Goal: Task Accomplishment & Management: Manage account settings

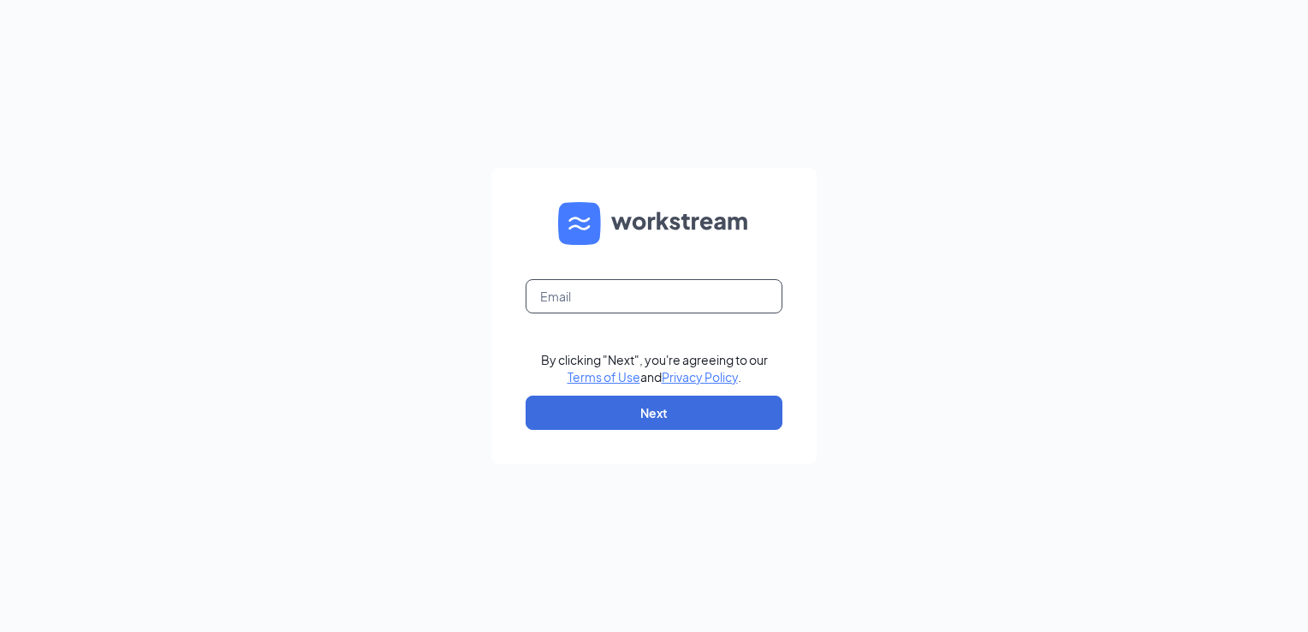
click at [601, 301] on input "text" at bounding box center [654, 296] width 257 height 34
type input "[PERSON_NAME][EMAIL_ADDRESS][PERSON_NAME][DOMAIN_NAME]"
click at [615, 420] on button "Next" at bounding box center [654, 413] width 257 height 34
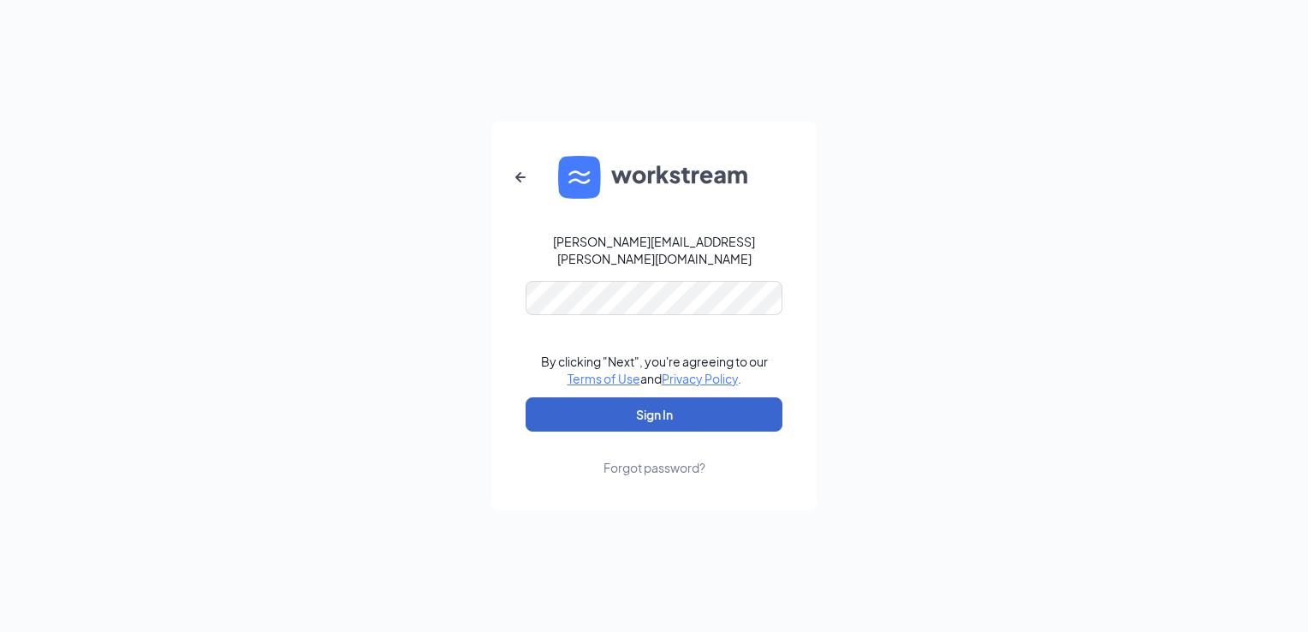
click at [634, 415] on button "Sign In" at bounding box center [654, 414] width 257 height 34
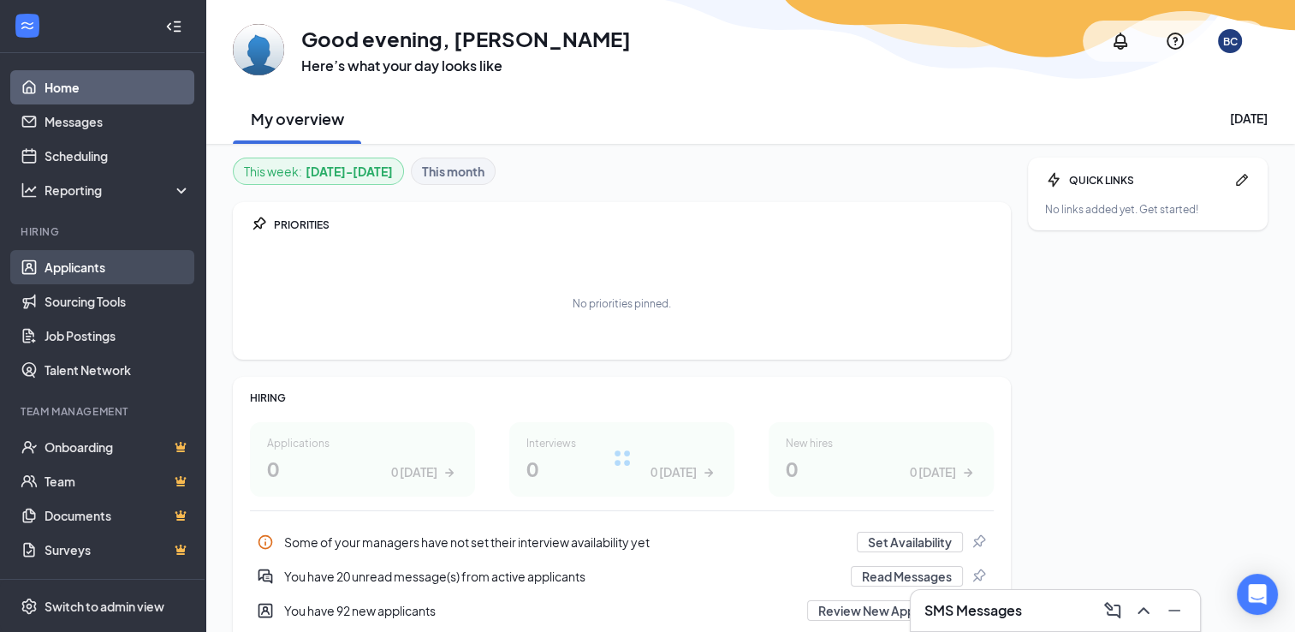
click at [80, 255] on link "Applicants" at bounding box center [118, 267] width 146 height 34
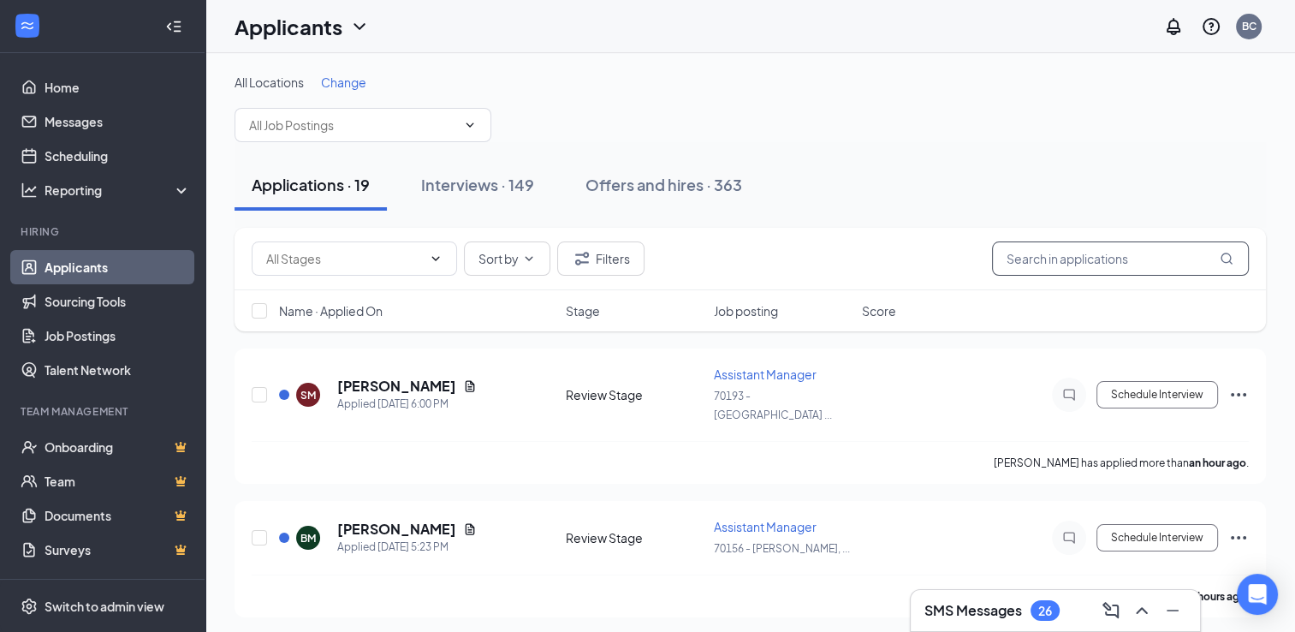
click at [1069, 269] on input "text" at bounding box center [1120, 258] width 257 height 34
type input "kevin"
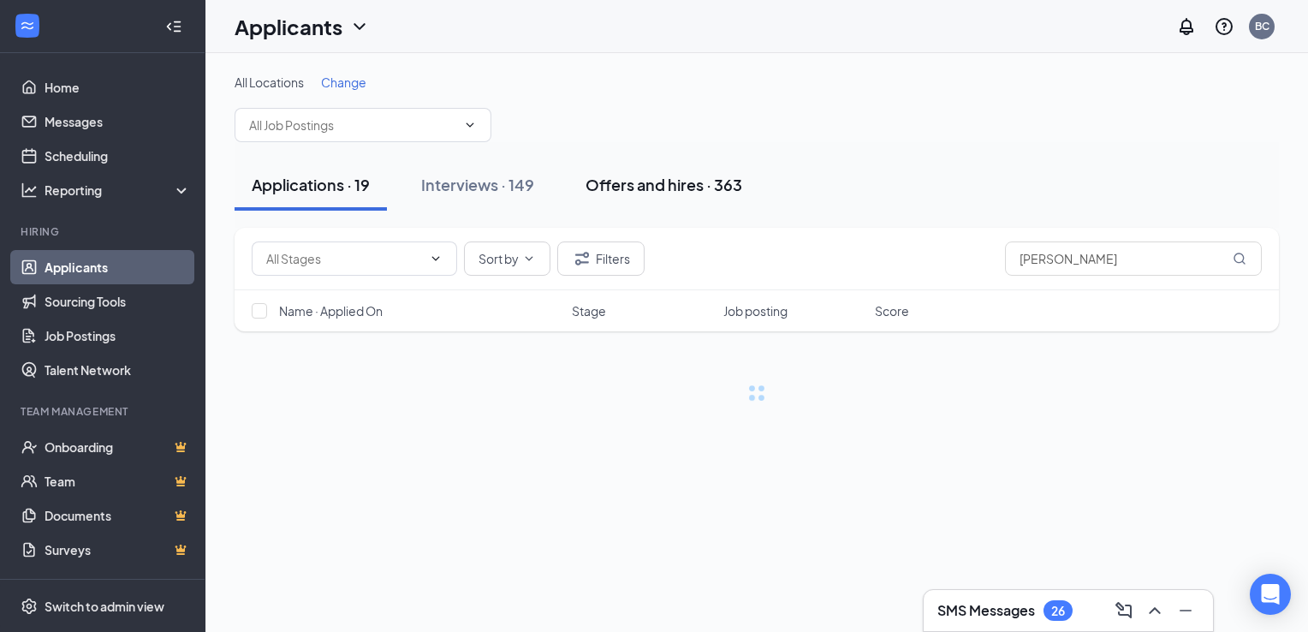
click at [629, 186] on div "Offers and hires · 363" at bounding box center [664, 184] width 157 height 21
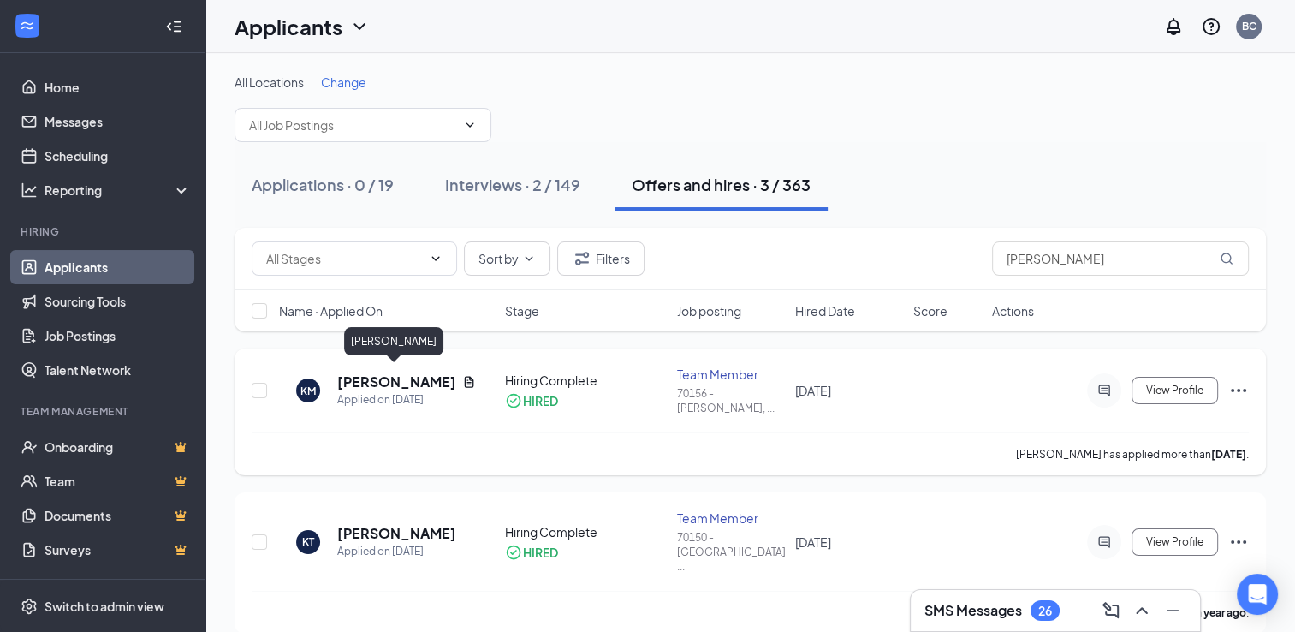
click at [363, 372] on h5 "Kevin McBride" at bounding box center [396, 381] width 118 height 19
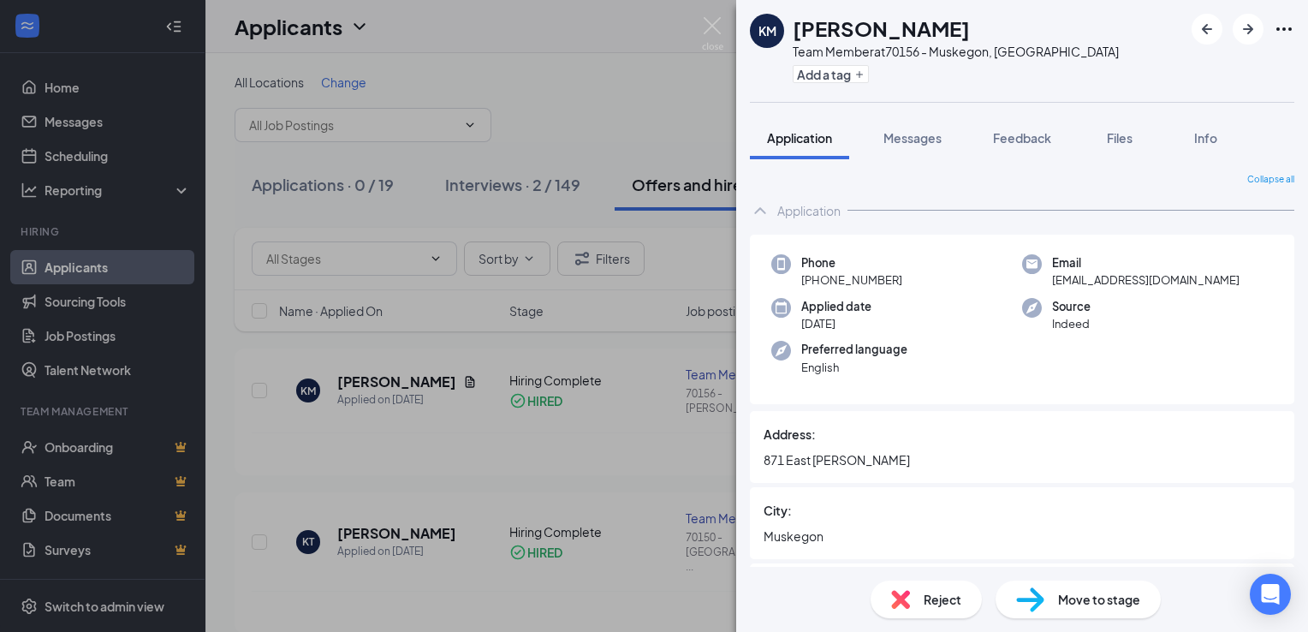
drag, startPoint x: 901, startPoint y: 279, endPoint x: 816, endPoint y: 286, distance: 85.0
click at [816, 286] on div "Phone +1 (231) 260-7040" at bounding box center [896, 271] width 251 height 35
drag, startPoint x: 816, startPoint y: 286, endPoint x: 827, endPoint y: 286, distance: 11.1
copy span "(231) 260-7040"
click at [715, 30] on img at bounding box center [712, 33] width 21 height 33
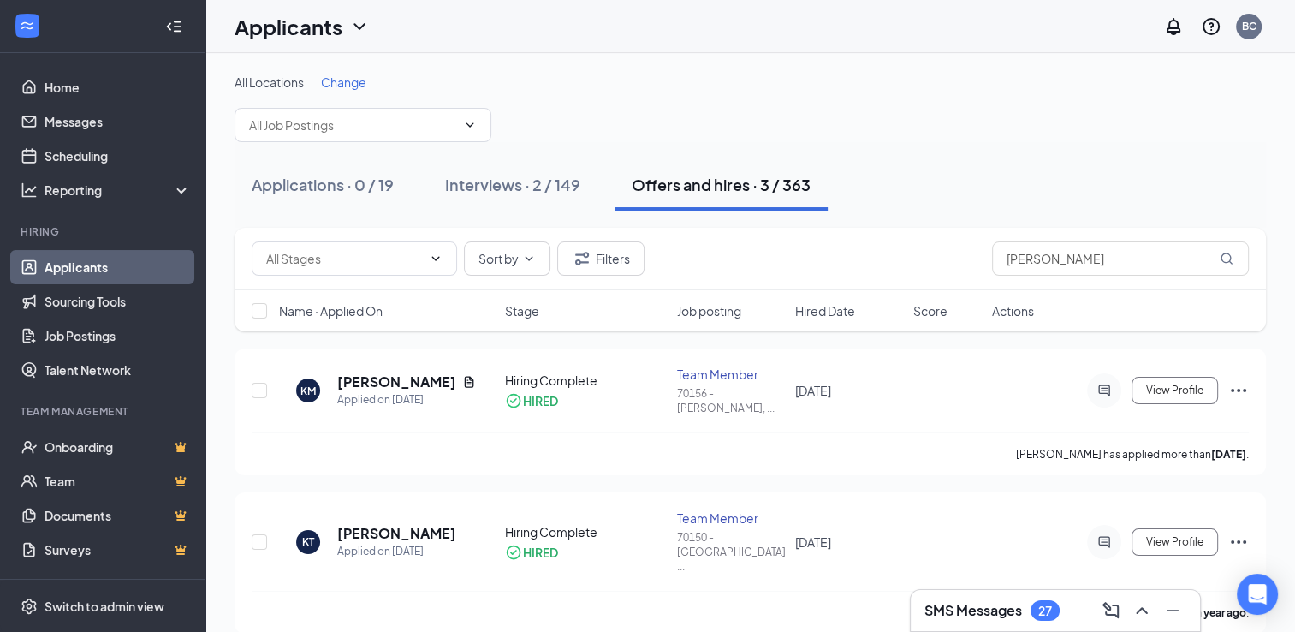
click at [962, 616] on h3 "SMS Messages" at bounding box center [974, 610] width 98 height 19
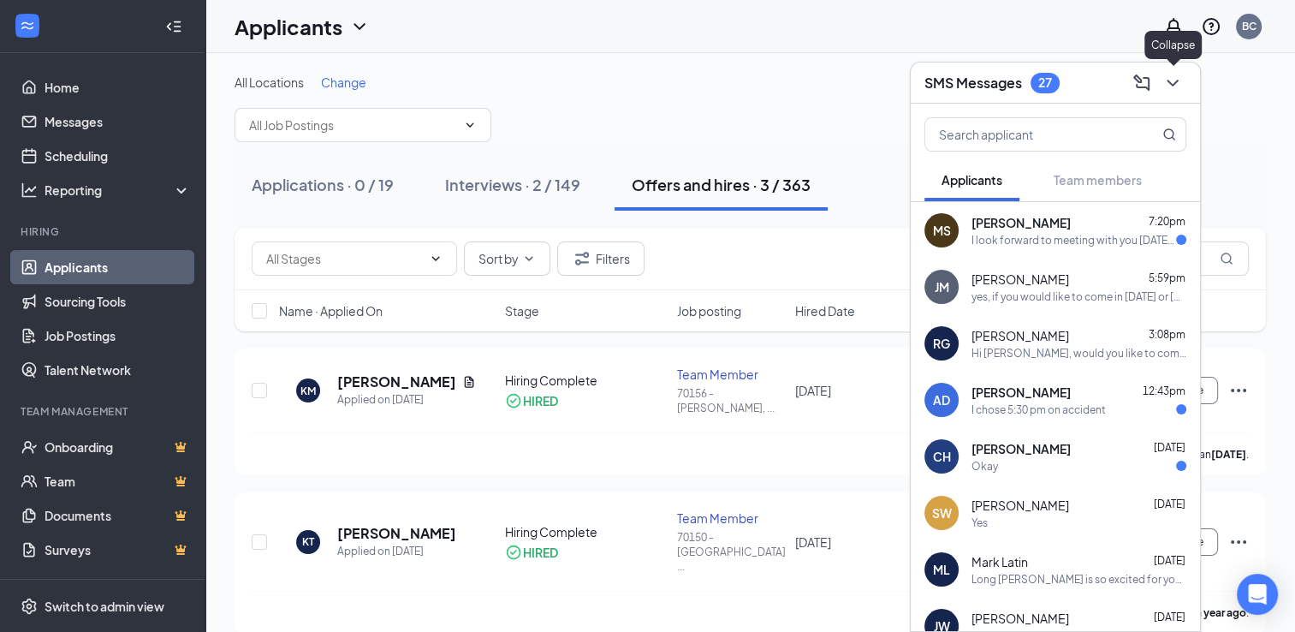
click at [1169, 83] on icon "ChevronDown" at bounding box center [1173, 83] width 21 height 21
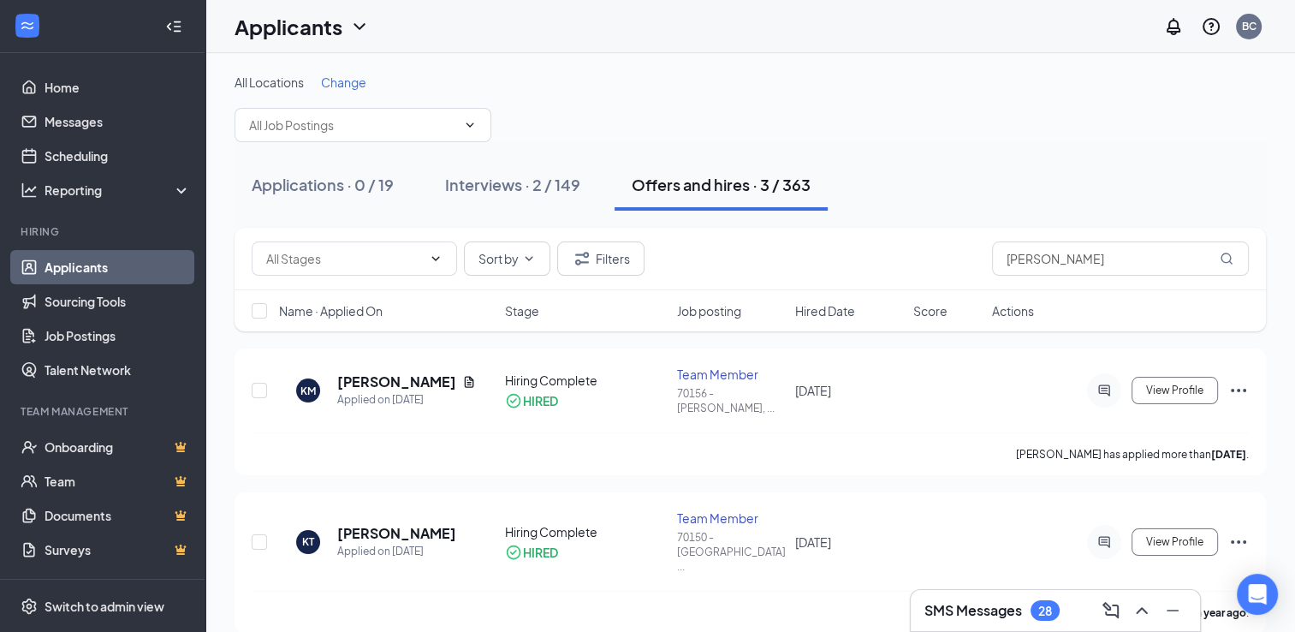
click at [100, 268] on link "Applicants" at bounding box center [118, 267] width 146 height 34
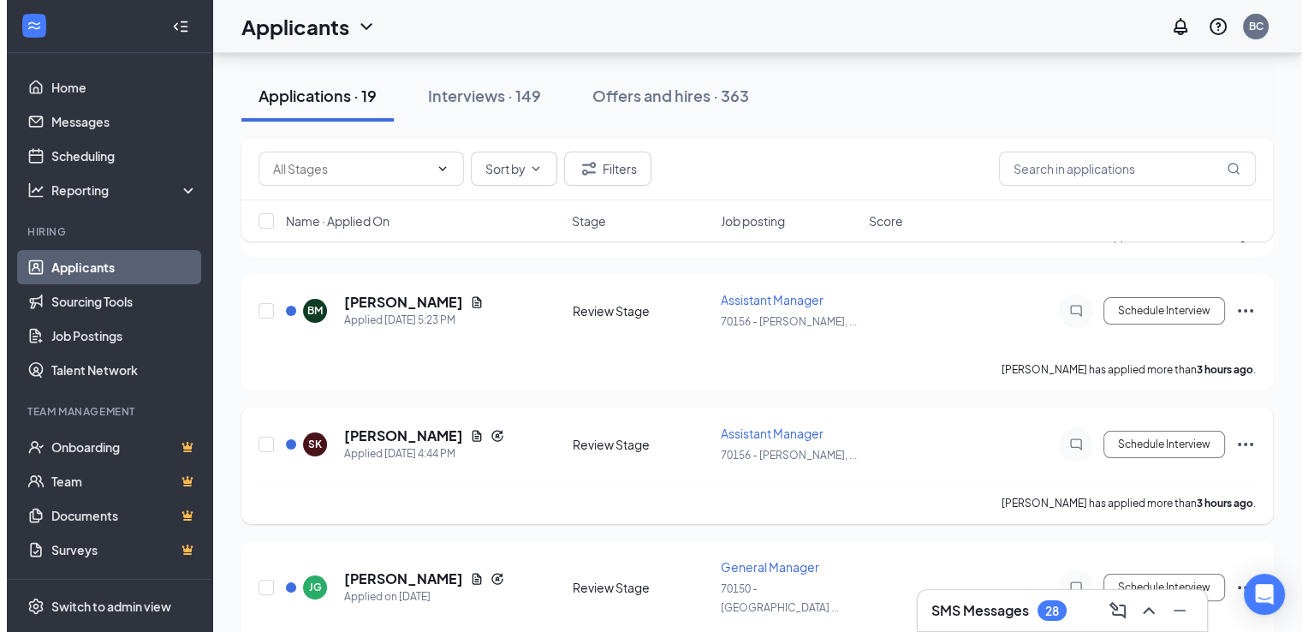
scroll to position [257, 0]
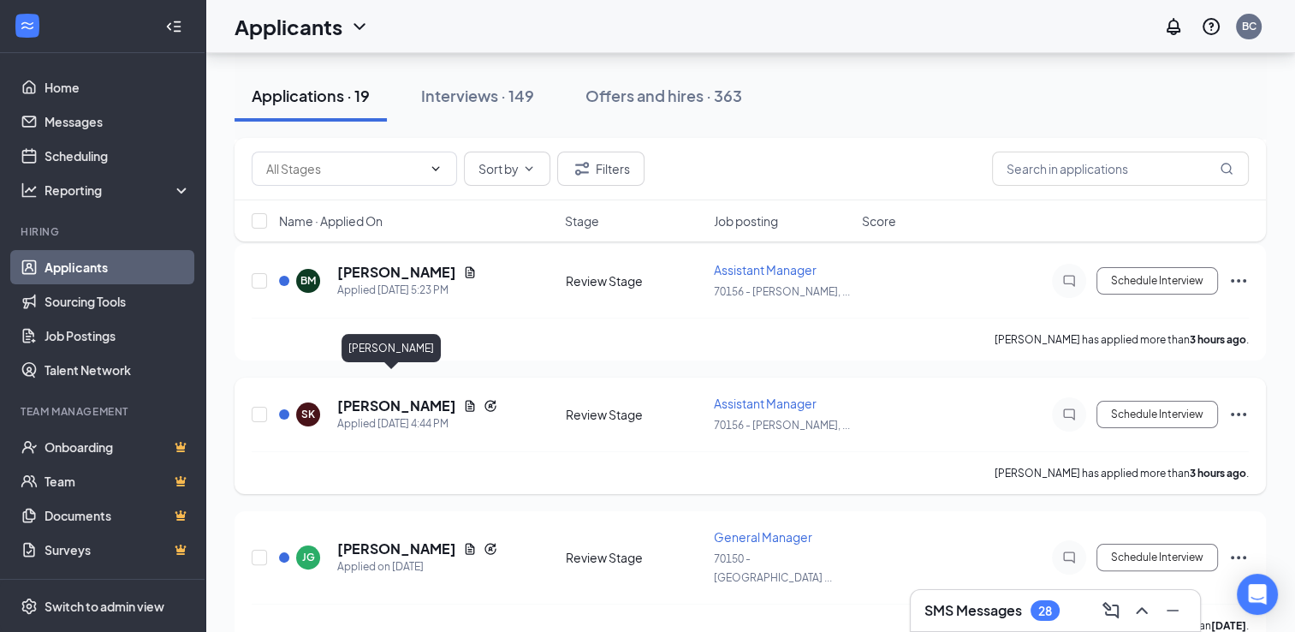
click at [390, 396] on h5 "Sara Kinney" at bounding box center [396, 405] width 119 height 19
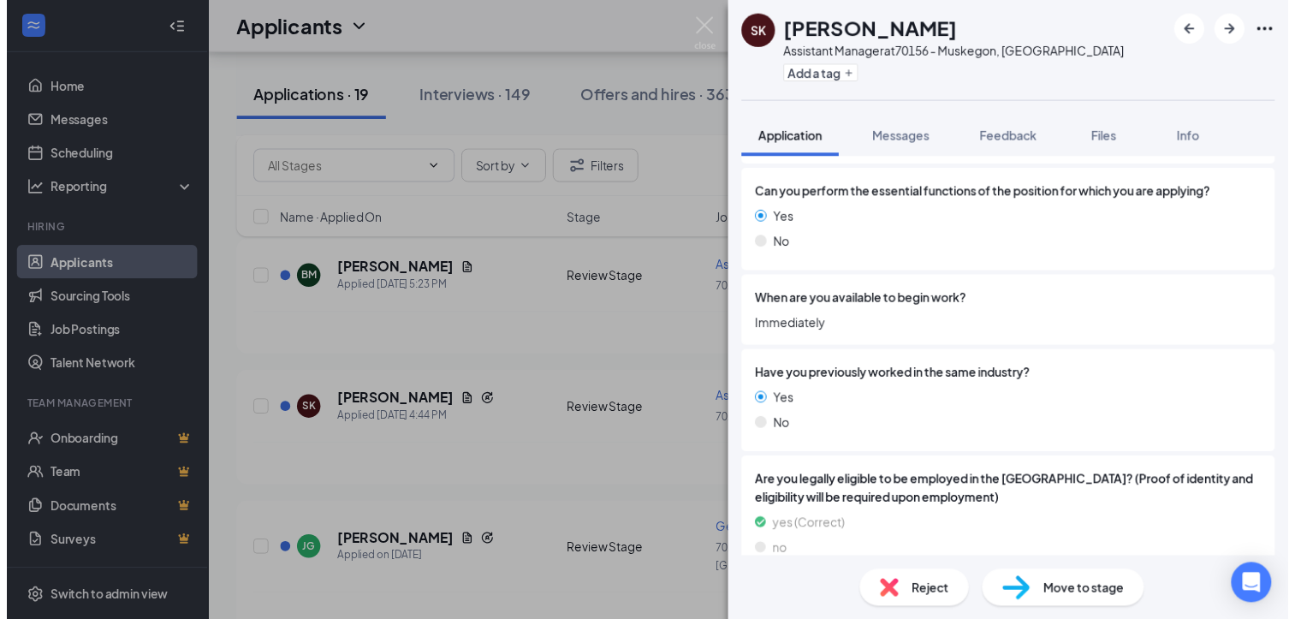
scroll to position [830, 0]
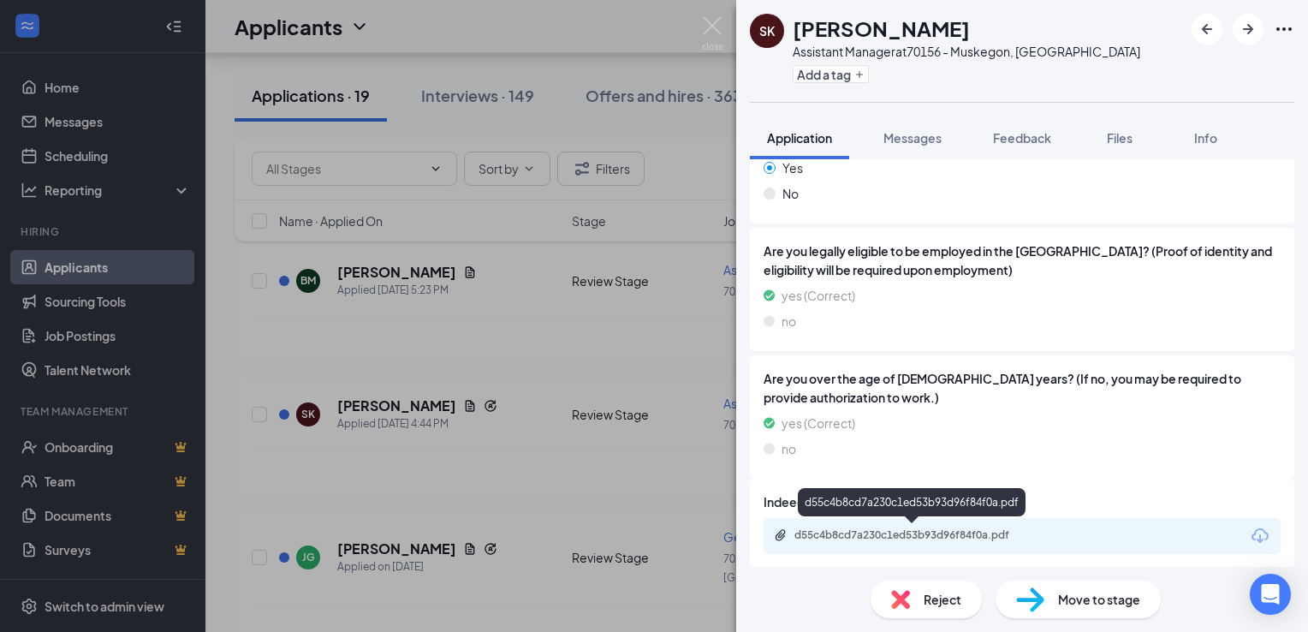
click at [841, 533] on div "d55c4b8cd7a230c1ed53b93d96f84f0a.pdf" at bounding box center [915, 535] width 240 height 14
click at [706, 24] on img at bounding box center [712, 33] width 21 height 33
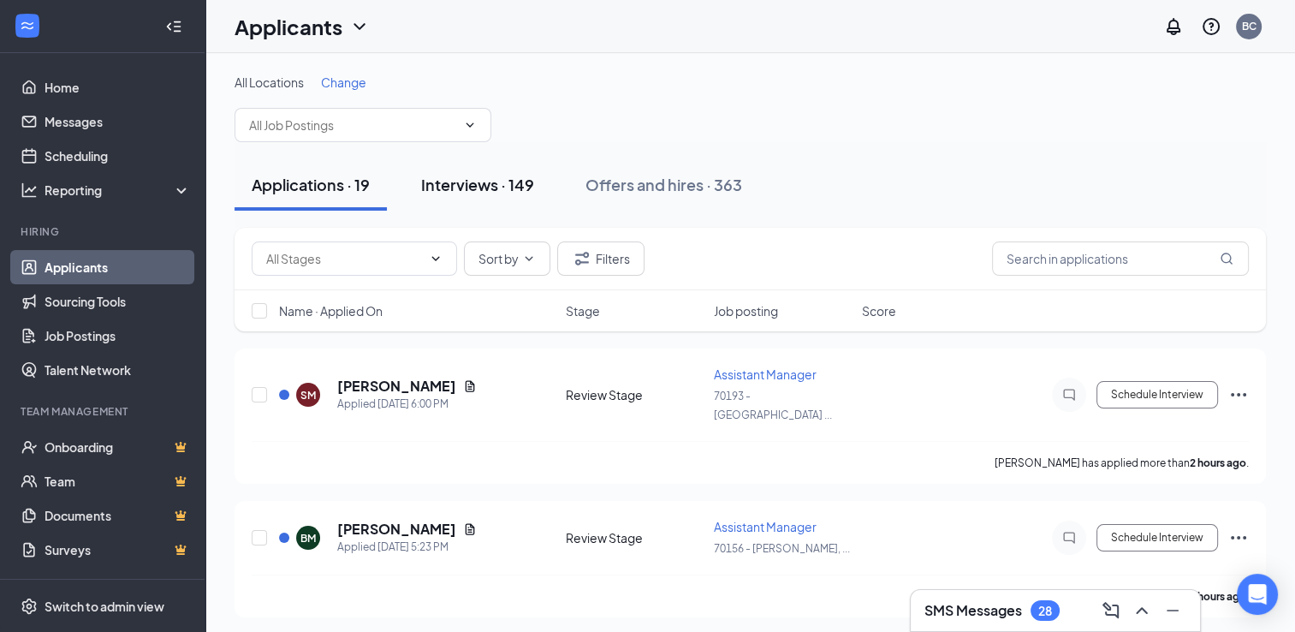
click at [482, 190] on div "Interviews · 149" at bounding box center [477, 184] width 113 height 21
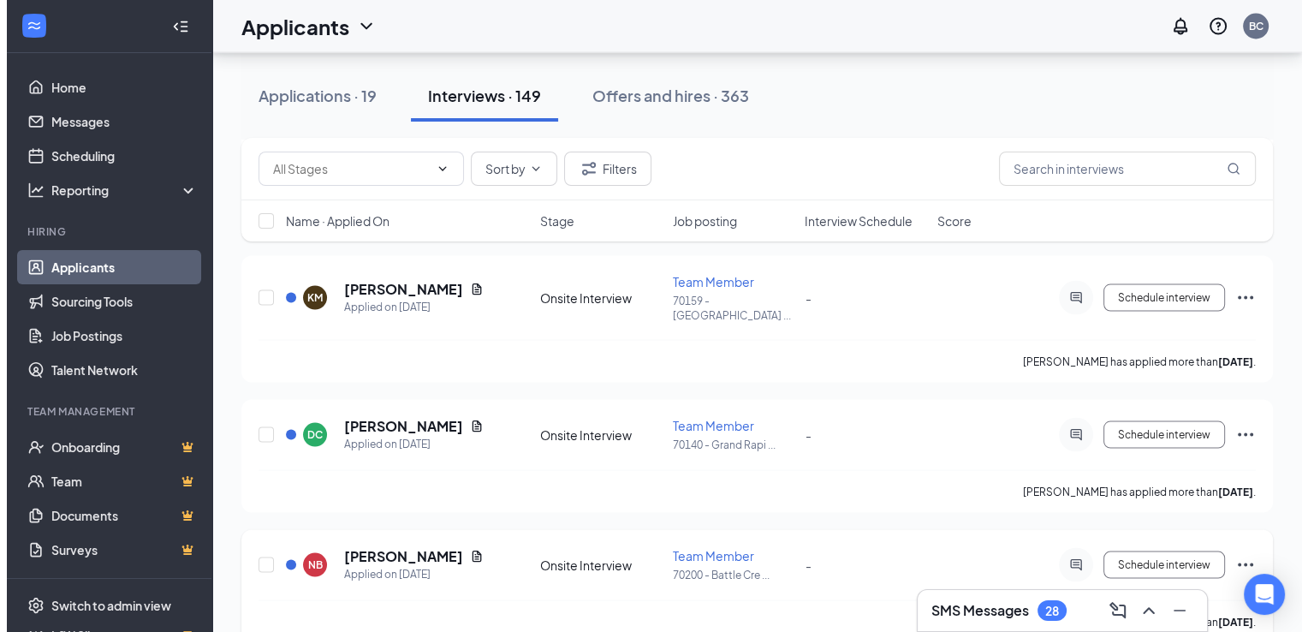
scroll to position [3339, 0]
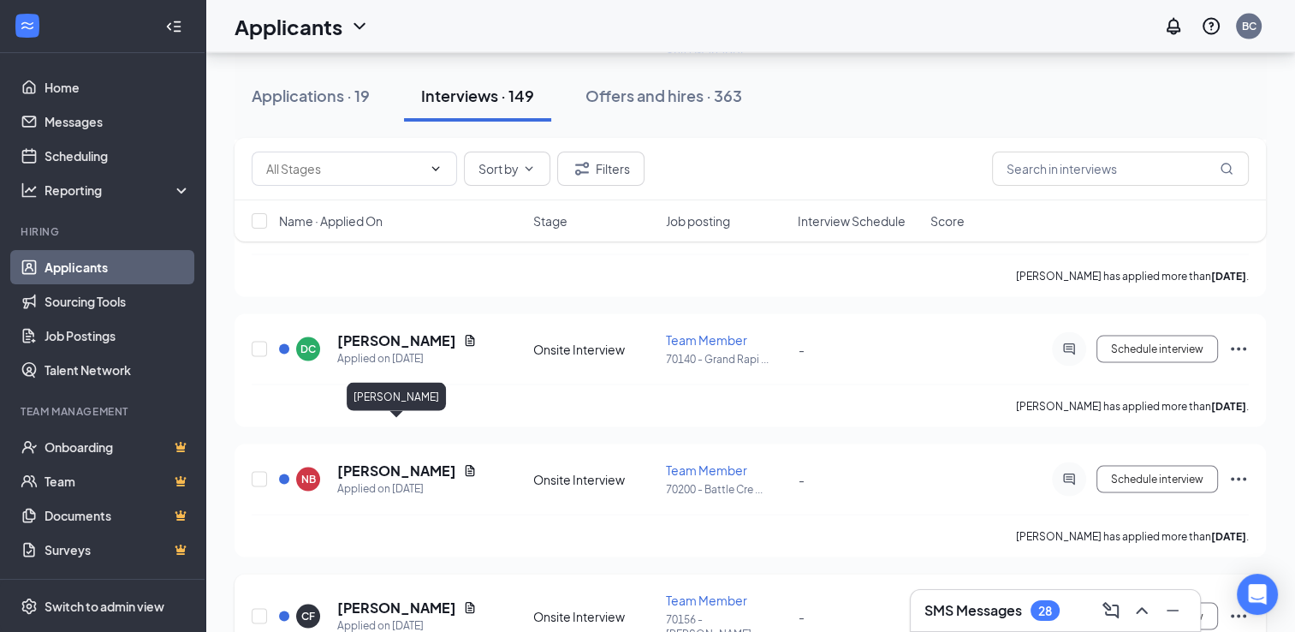
click at [417, 598] on h5 "Chamiya Freeman" at bounding box center [396, 607] width 119 height 19
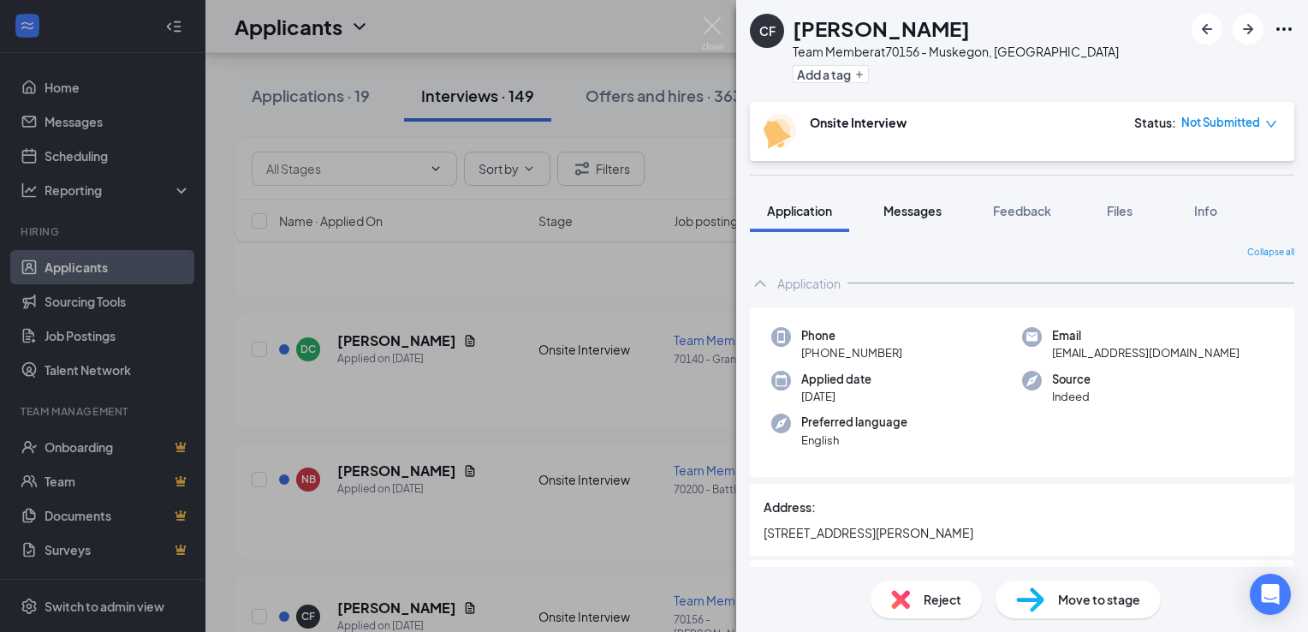
click at [914, 217] on div "Messages" at bounding box center [913, 210] width 58 height 17
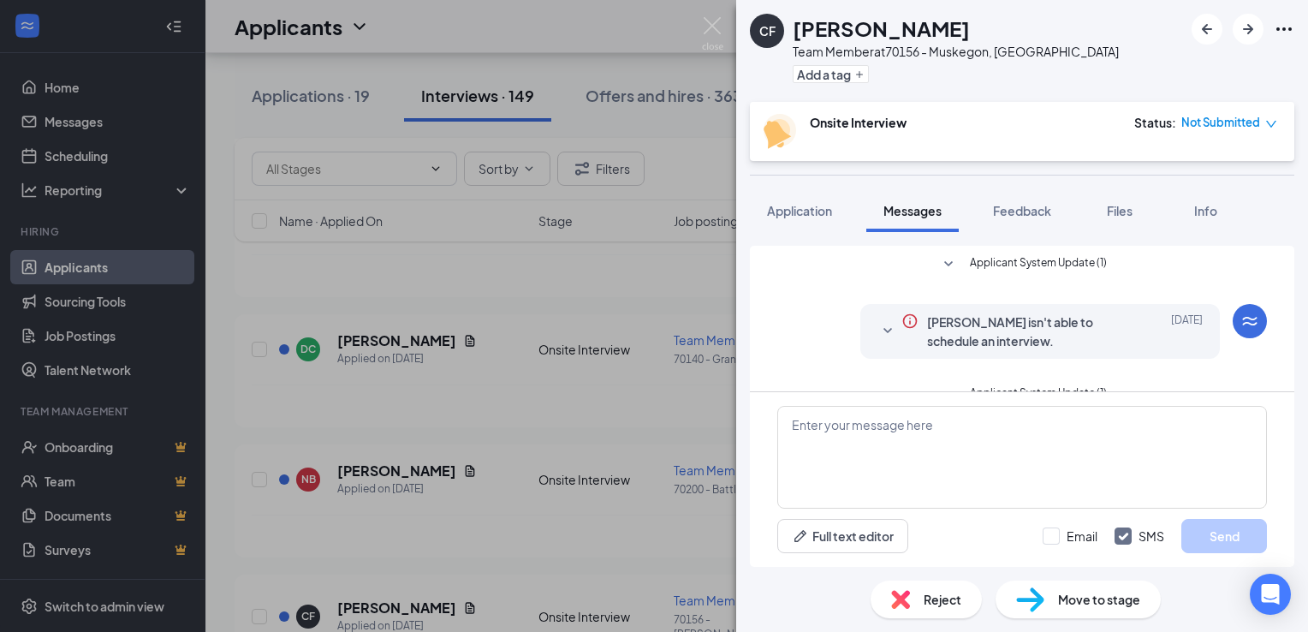
scroll to position [194, 0]
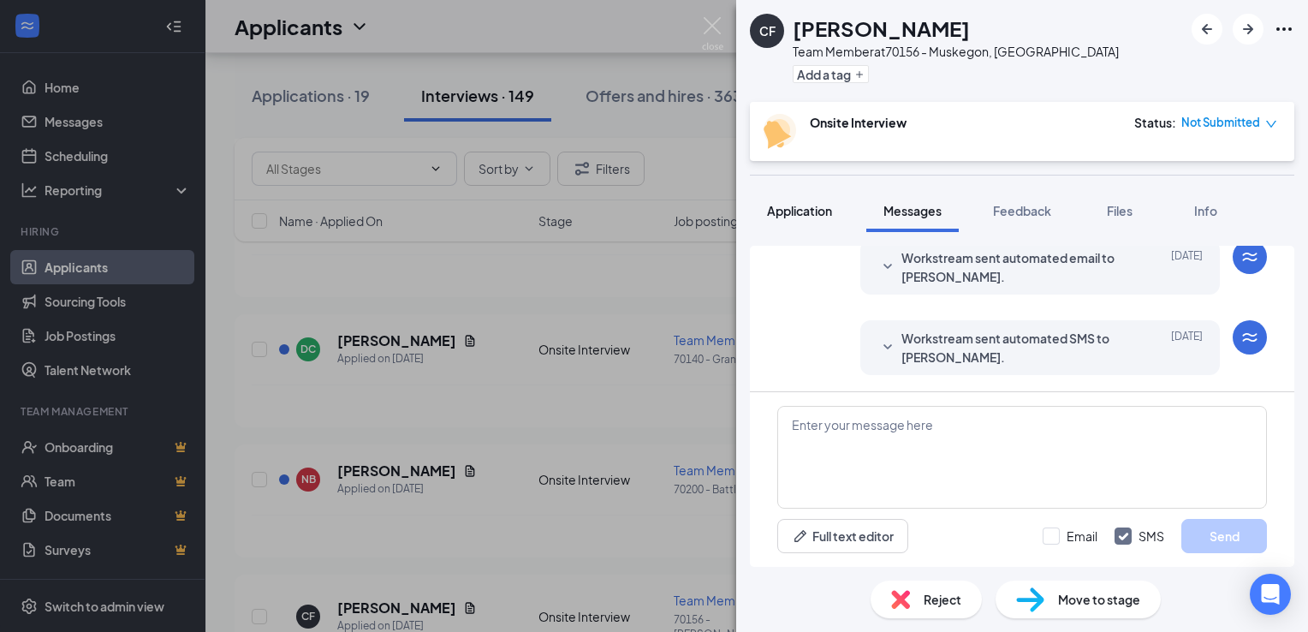
click at [811, 207] on span "Application" at bounding box center [799, 210] width 65 height 15
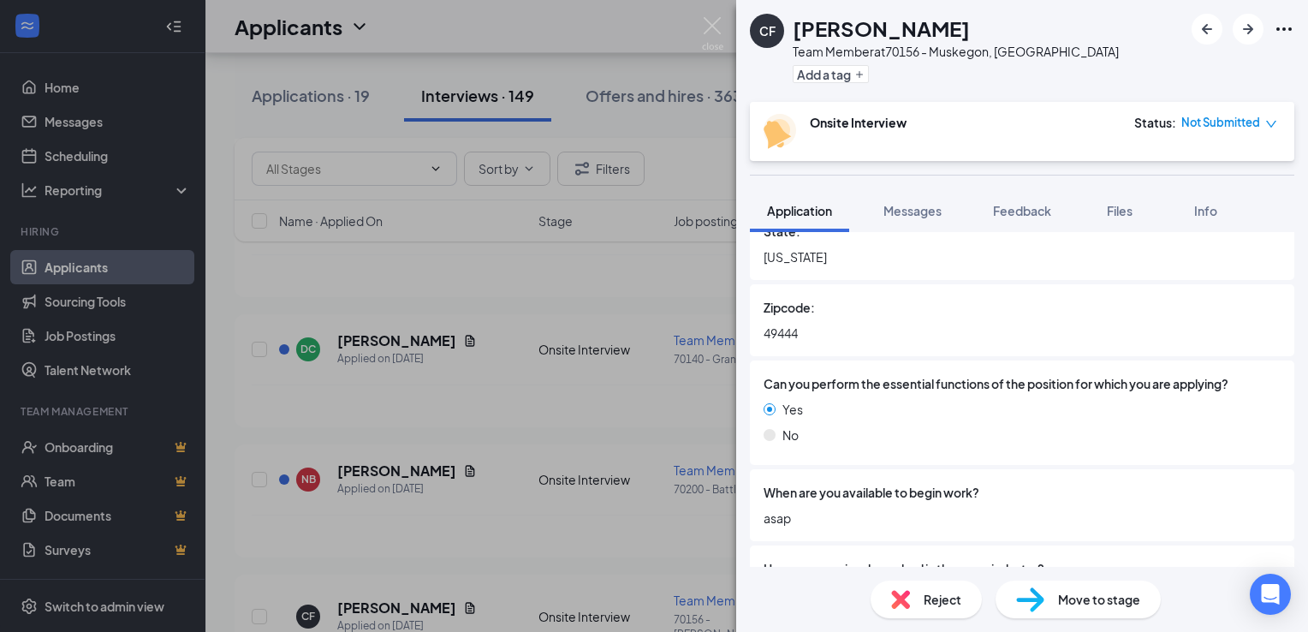
scroll to position [970, 0]
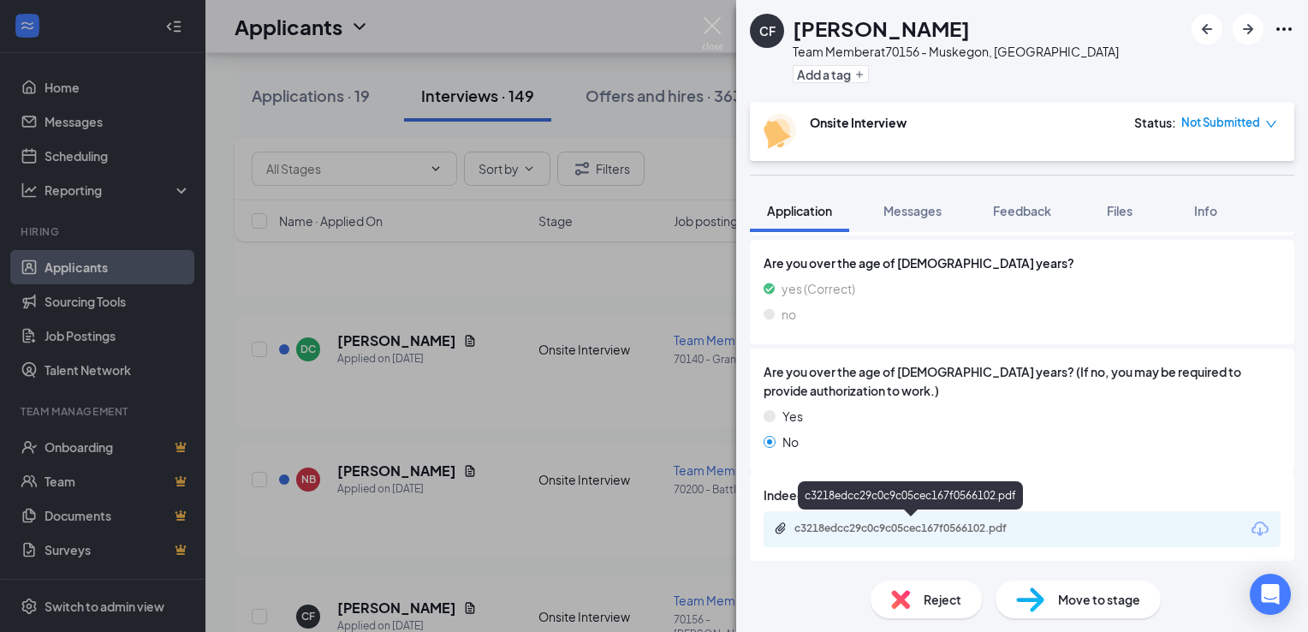
click at [888, 524] on div "c3218edcc29c0c9c05cec167f0566102.pdf" at bounding box center [915, 528] width 240 height 14
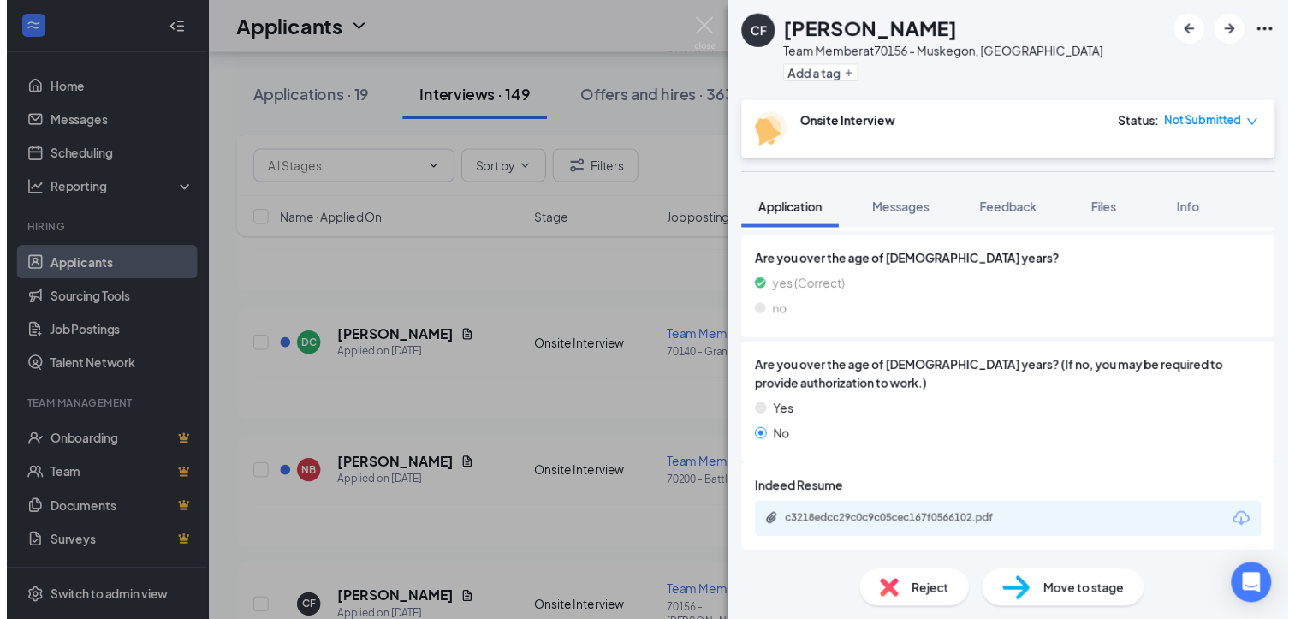
scroll to position [963, 0]
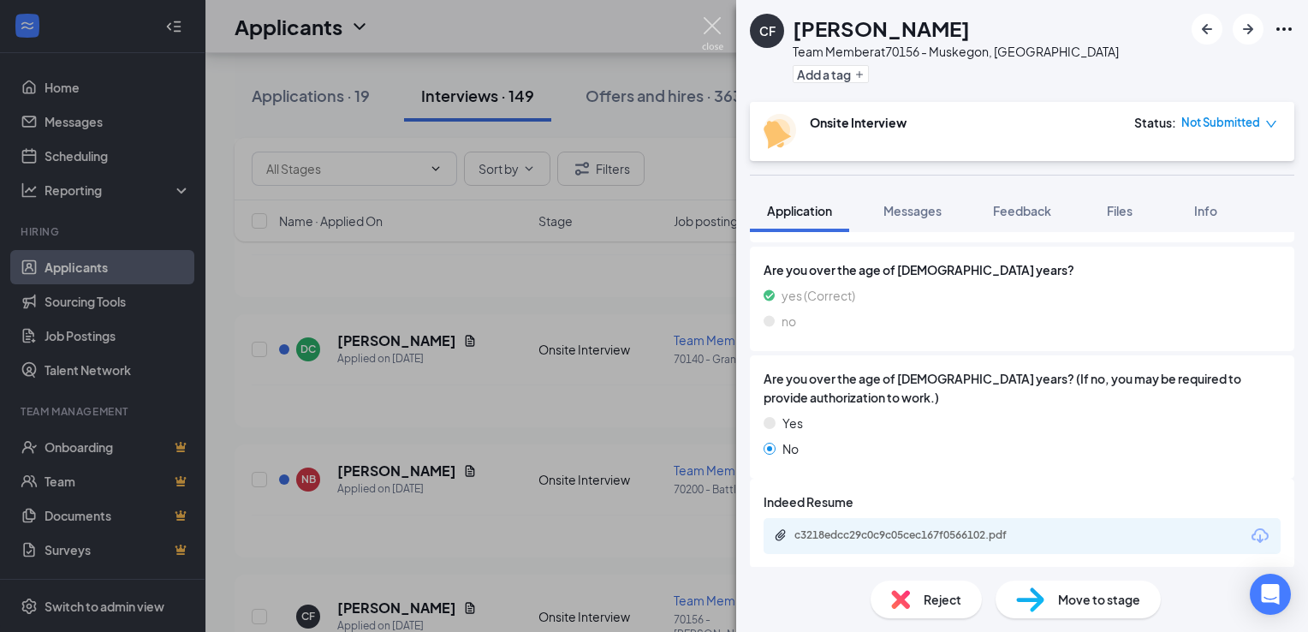
click at [707, 27] on img at bounding box center [712, 33] width 21 height 33
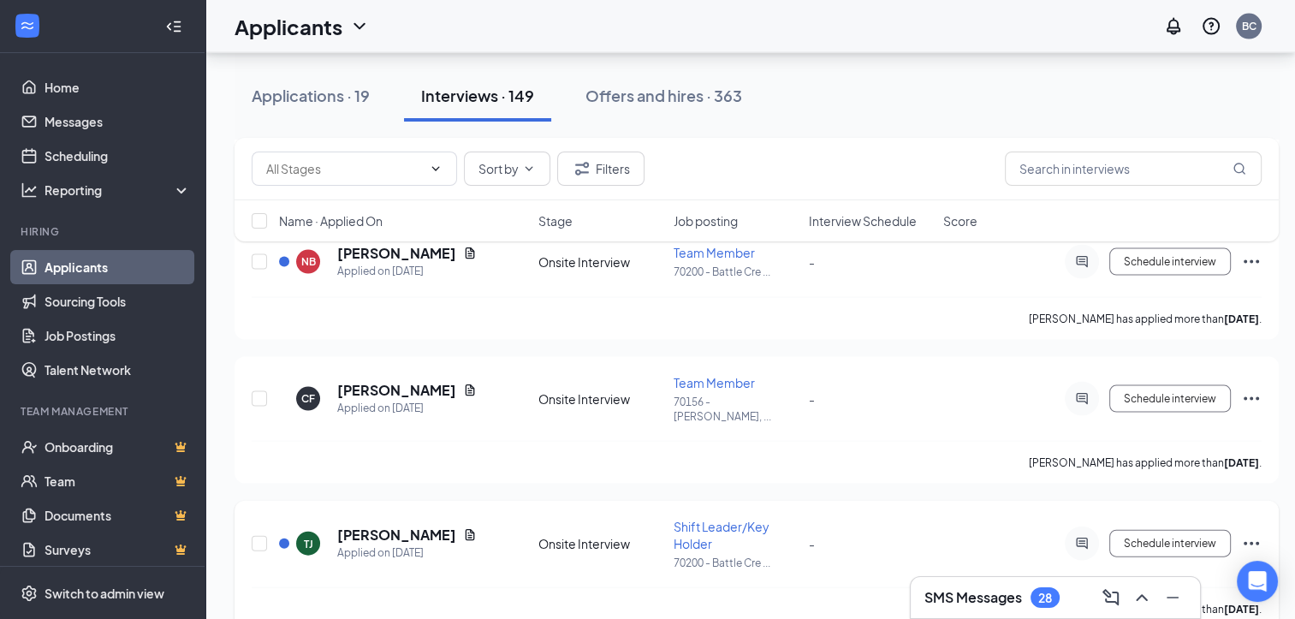
scroll to position [3596, 0]
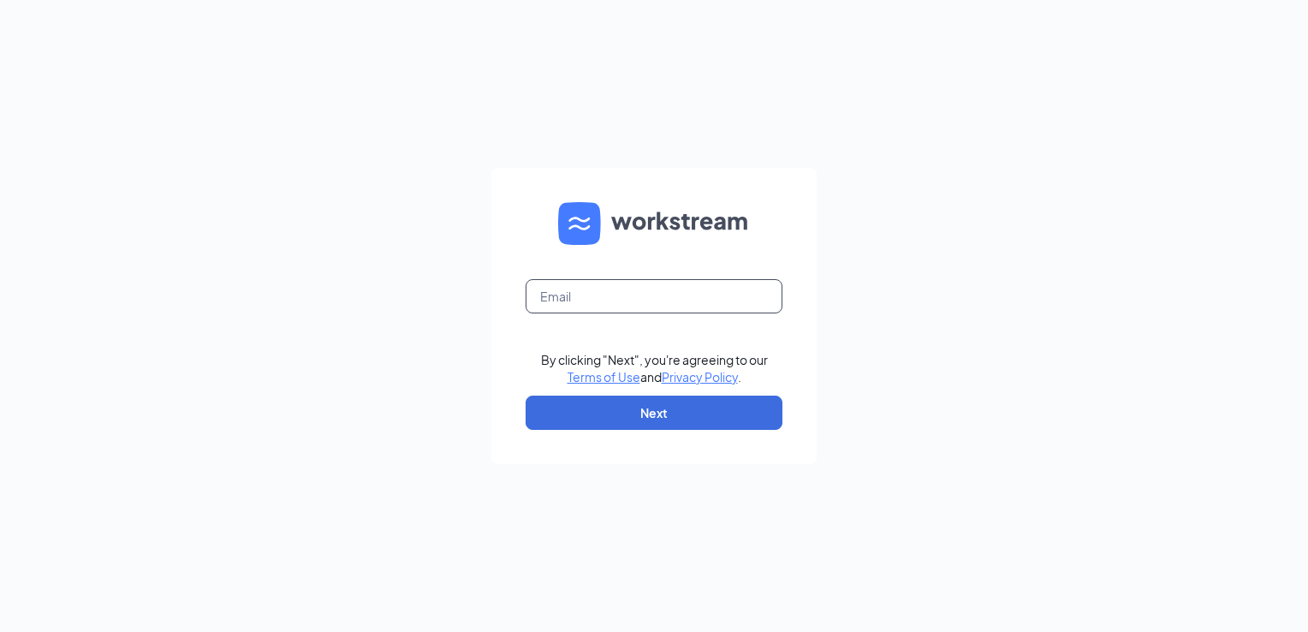
click at [539, 301] on input "text" at bounding box center [654, 296] width 257 height 34
type input "[PERSON_NAME][EMAIL_ADDRESS][PERSON_NAME][DOMAIN_NAME]"
click at [641, 420] on button "Next" at bounding box center [654, 413] width 257 height 34
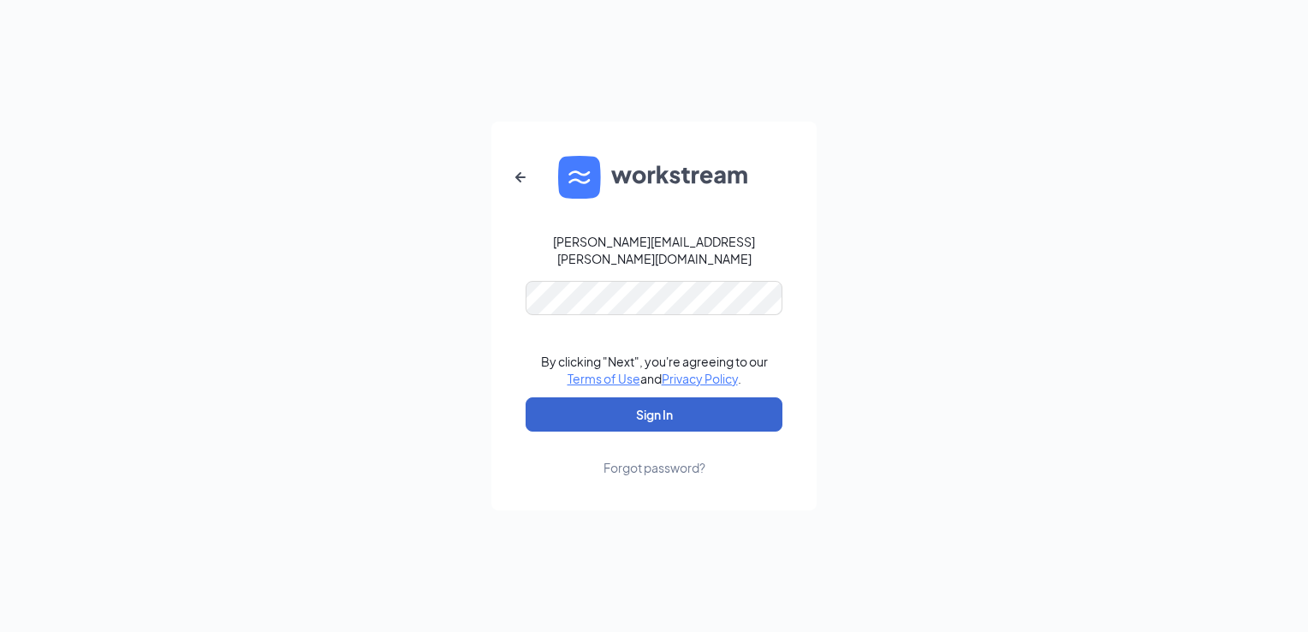
click at [596, 399] on button "Sign In" at bounding box center [654, 414] width 257 height 34
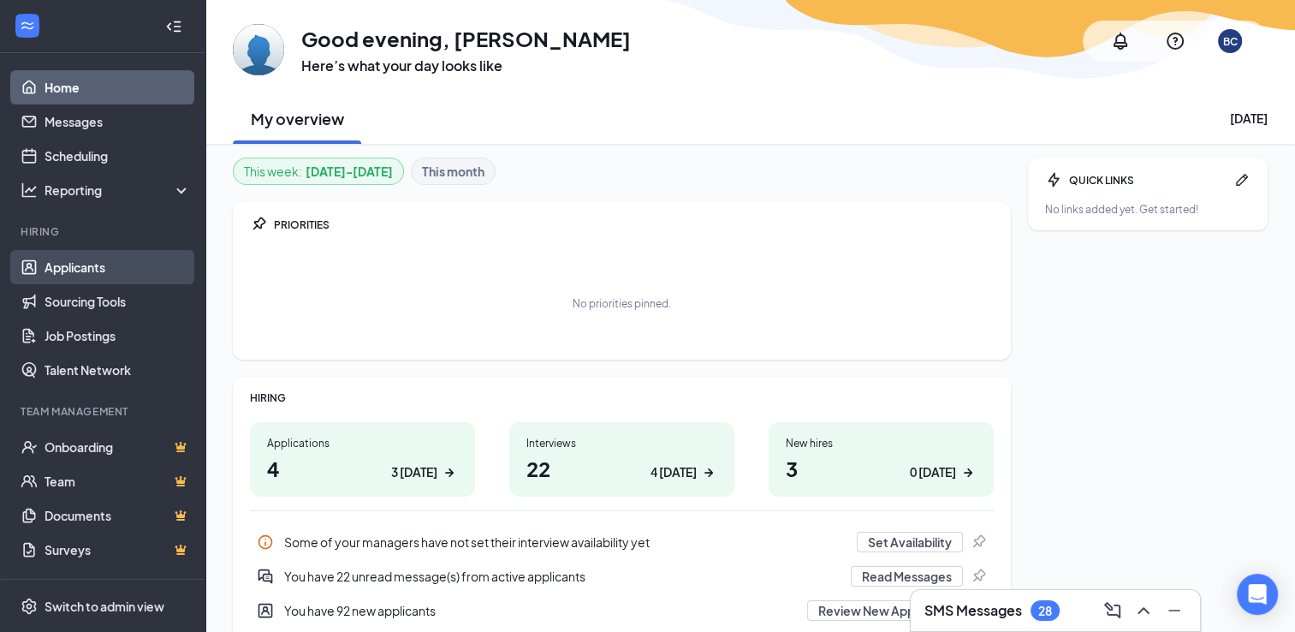
click at [104, 270] on link "Applicants" at bounding box center [118, 267] width 146 height 34
